Goal: Find specific page/section: Find specific page/section

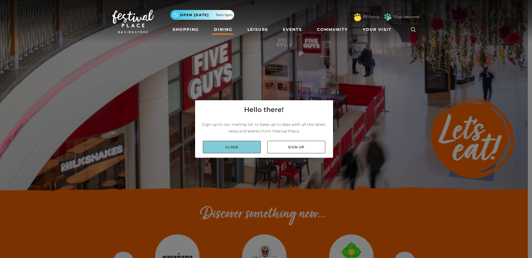
click at [237, 147] on link "Close" at bounding box center [232, 147] width 58 height 12
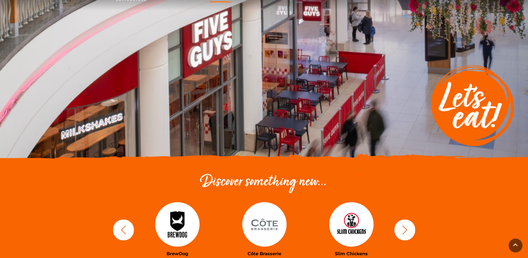
scroll to position [55, 0]
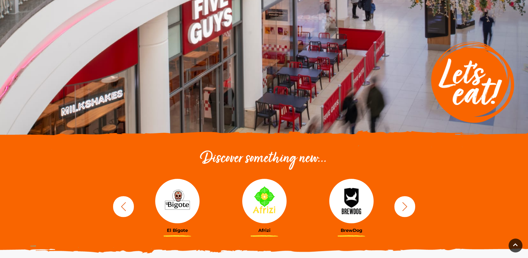
click at [403, 207] on icon "button" at bounding box center [405, 206] width 10 height 10
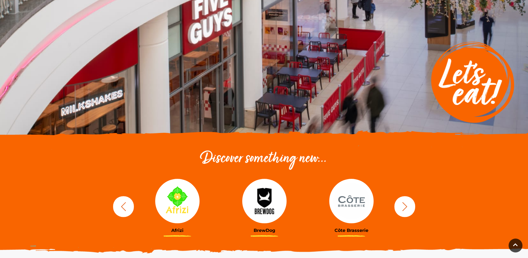
click at [403, 207] on icon "button" at bounding box center [405, 206] width 10 height 10
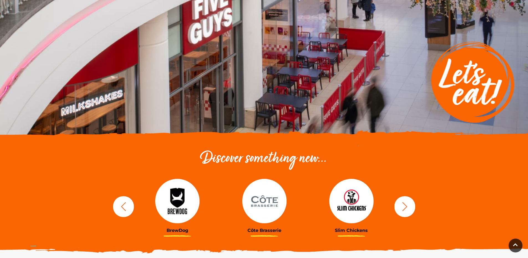
click at [403, 207] on icon "button" at bounding box center [405, 206] width 10 height 10
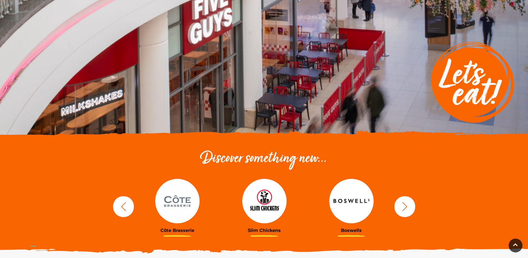
click at [403, 207] on icon "button" at bounding box center [405, 206] width 10 height 10
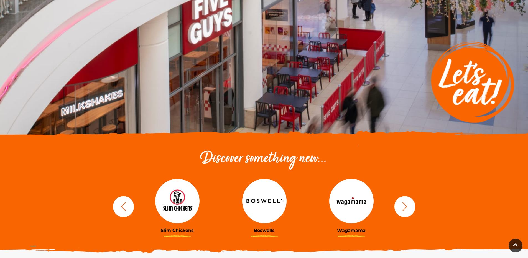
click at [403, 207] on icon "button" at bounding box center [405, 206] width 10 height 10
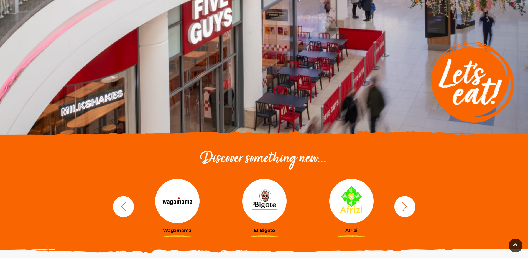
click at [403, 207] on icon "button" at bounding box center [405, 206] width 10 height 10
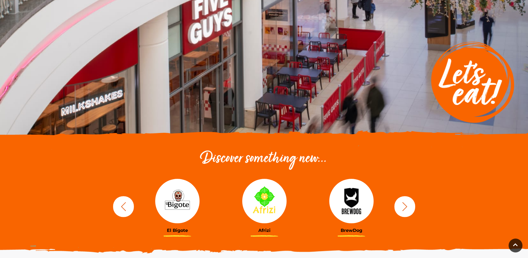
click at [403, 207] on icon "button" at bounding box center [405, 206] width 10 height 10
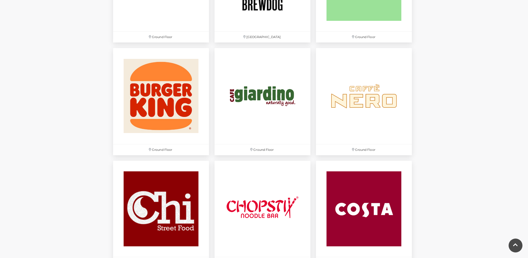
scroll to position [499, 0]
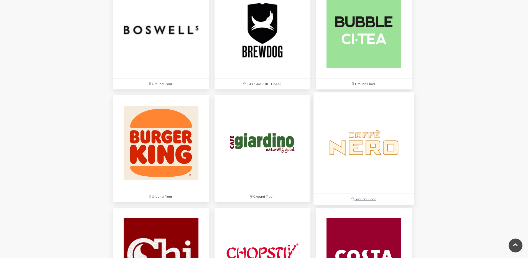
click at [364, 146] on img at bounding box center [364, 142] width 101 height 101
